Goal: Task Accomplishment & Management: Manage account settings

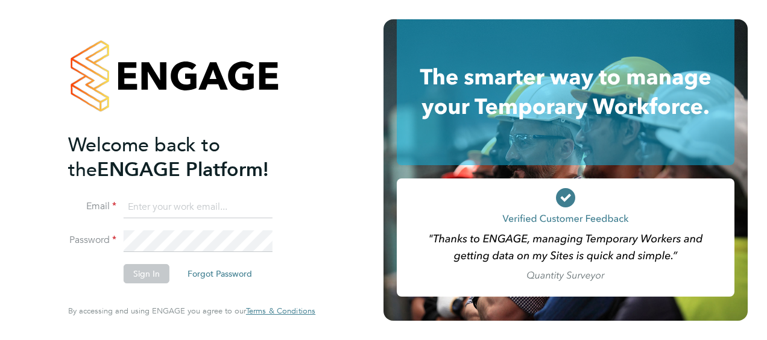
click at [218, 209] on input at bounding box center [198, 208] width 149 height 22
type input "saqib.amin@vistry.co.uk"
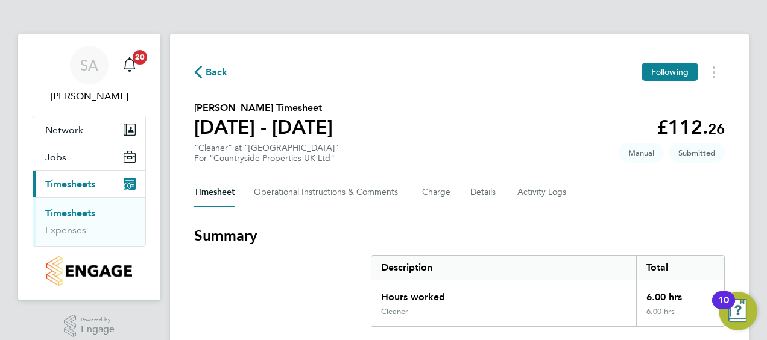
click at [592, 198] on div "Timesheet Operational Instructions & Comments Charge Details Activity Logs" at bounding box center [459, 192] width 531 height 29
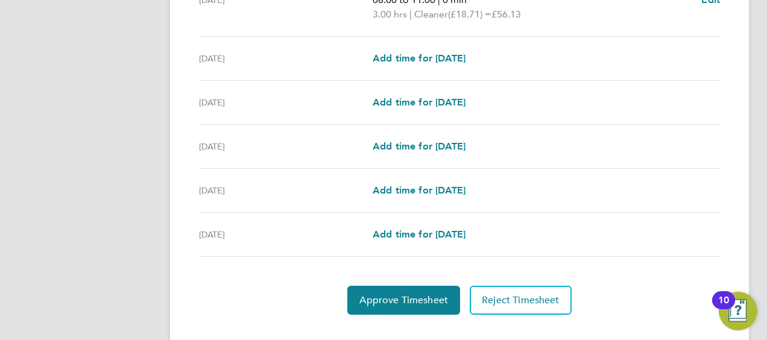
scroll to position [485, 0]
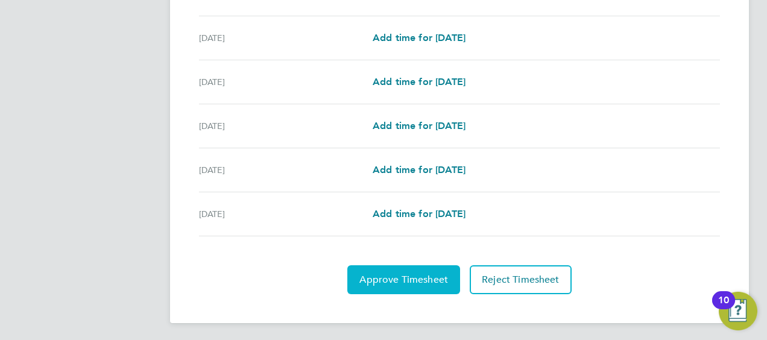
click at [431, 280] on span "Approve Timesheet" at bounding box center [403, 280] width 89 height 12
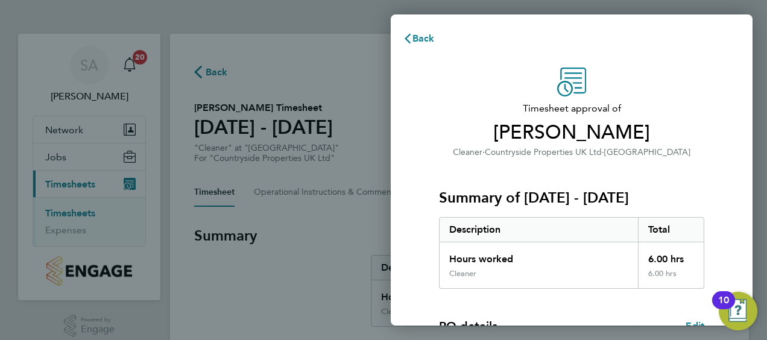
click at [459, 151] on p "Cleaner · Countryside Properties UK Ltd · [GEOGRAPHIC_DATA]" at bounding box center [571, 152] width 265 height 14
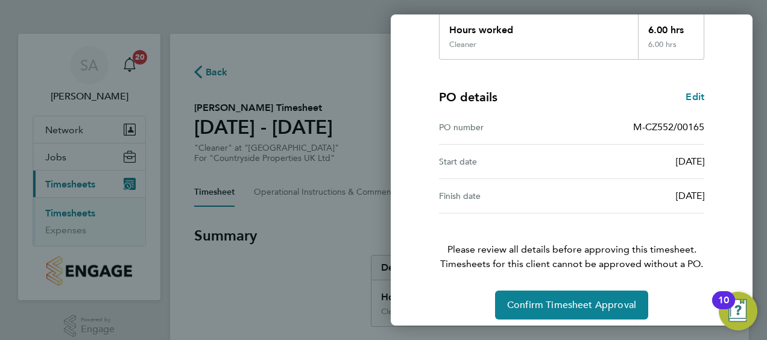
scroll to position [236, 0]
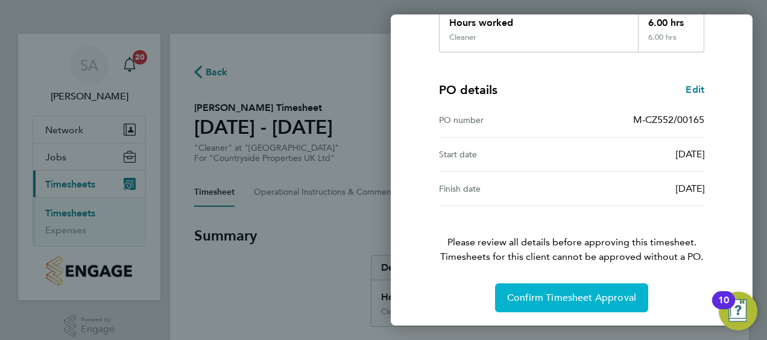
click at [548, 310] on div "Timesheet approval of [PERSON_NAME] Cleaner · Countryside Properties UK Ltd · A…" at bounding box center [572, 72] width 362 height 510
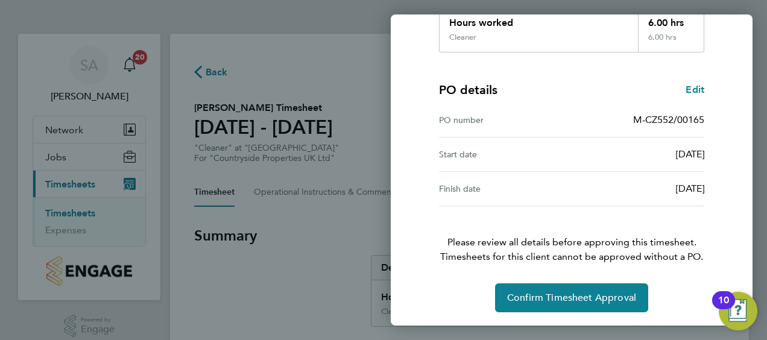
click at [558, 259] on span "Timesheets for this client cannot be approved without a PO." at bounding box center [571, 257] width 294 height 14
click at [539, 268] on div "Timesheet approval of [PERSON_NAME] Cleaner · Countryside Properties UK Ltd · A…" at bounding box center [571, 71] width 294 height 481
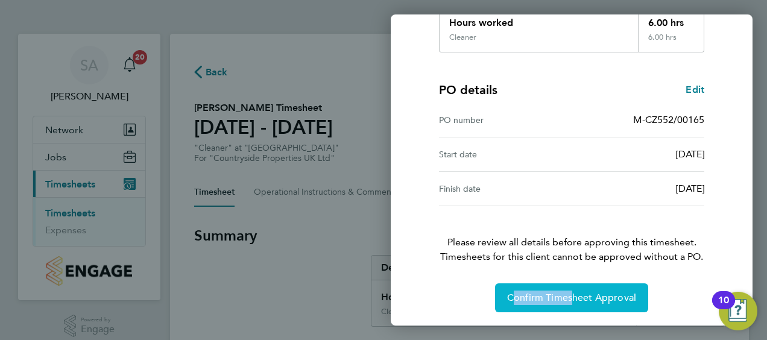
drag, startPoint x: 539, startPoint y: 268, endPoint x: 570, endPoint y: 288, distance: 37.0
click at [570, 288] on div "Timesheet approval of [PERSON_NAME] Cleaner · Countryside Properties UK Ltd · A…" at bounding box center [571, 71] width 294 height 481
click at [570, 288] on button "Confirm Timesheet Approval" at bounding box center [571, 297] width 153 height 29
